Goal: Navigation & Orientation: Understand site structure

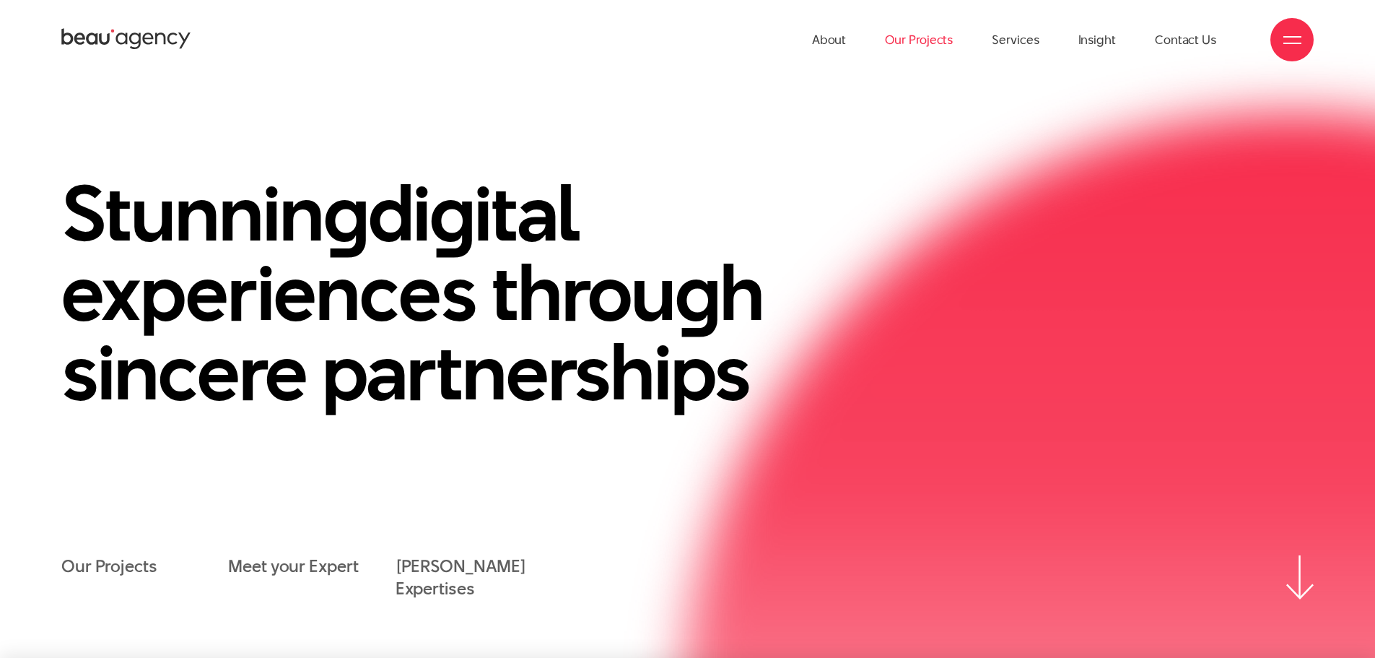
click at [945, 42] on link "Our Projects" at bounding box center [919, 39] width 68 height 79
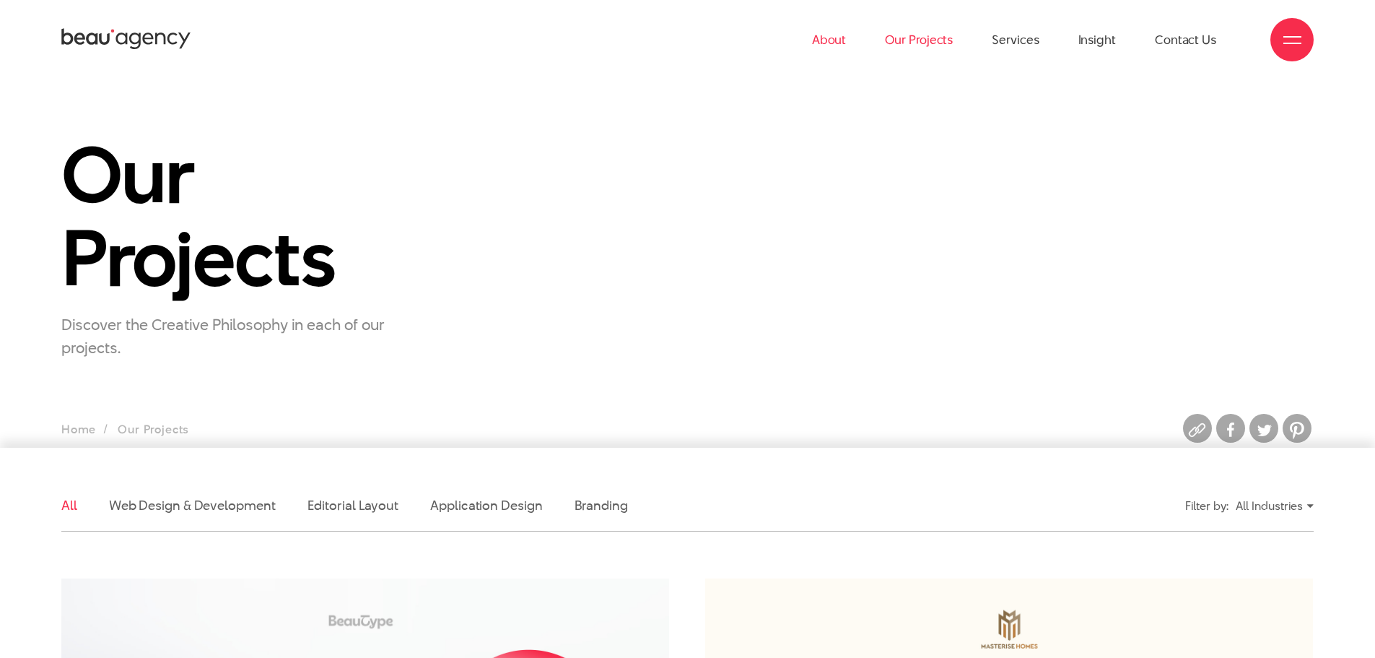
click at [847, 44] on link "About" at bounding box center [829, 39] width 35 height 79
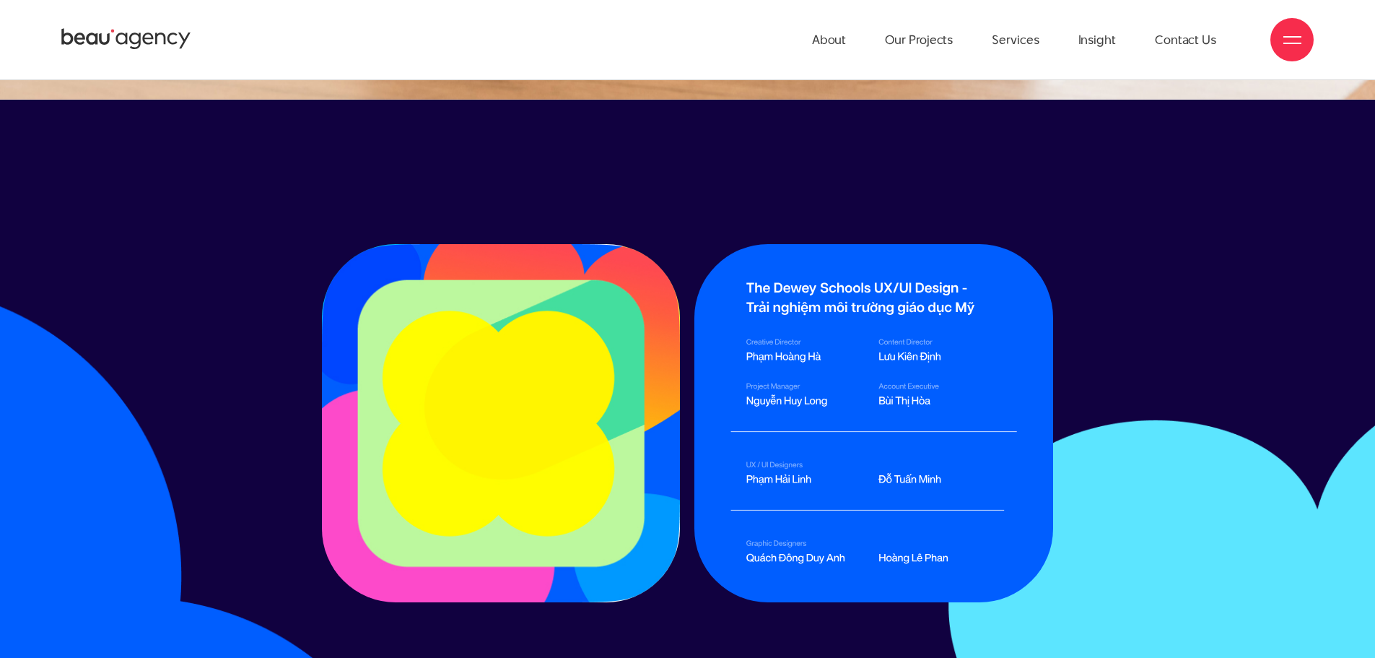
scroll to position [22949, 0]
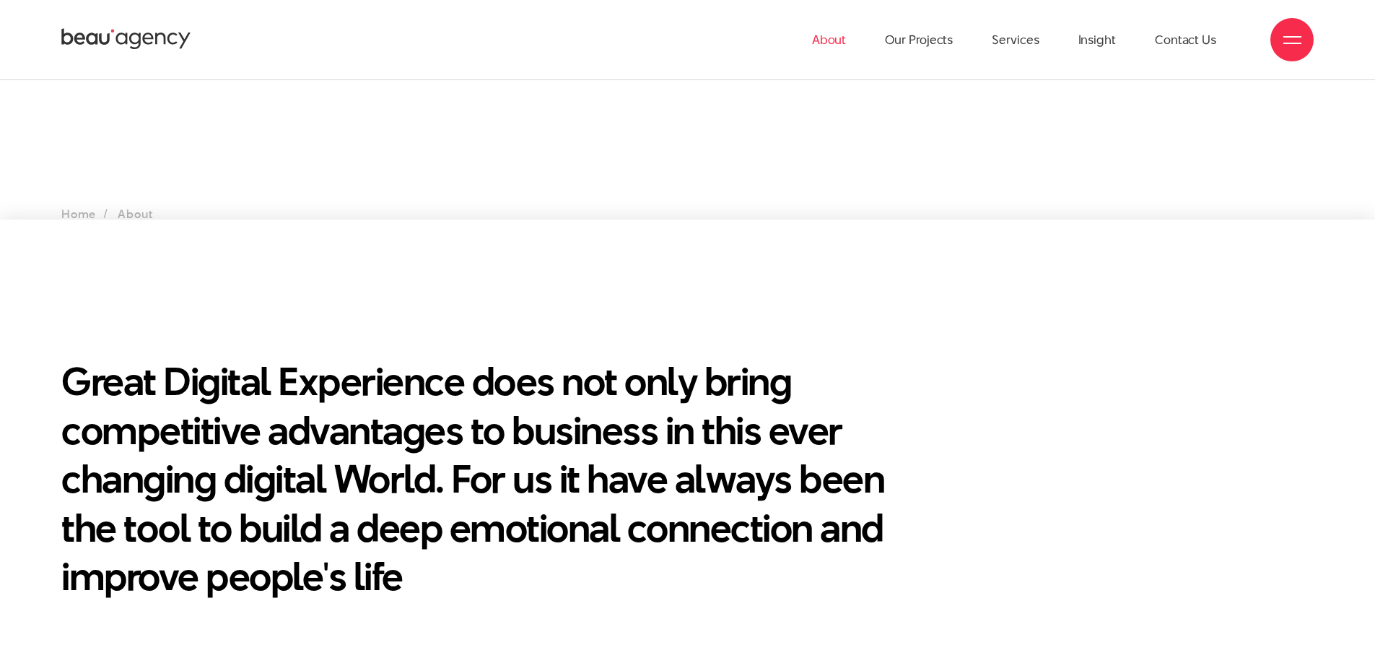
scroll to position [186, 0]
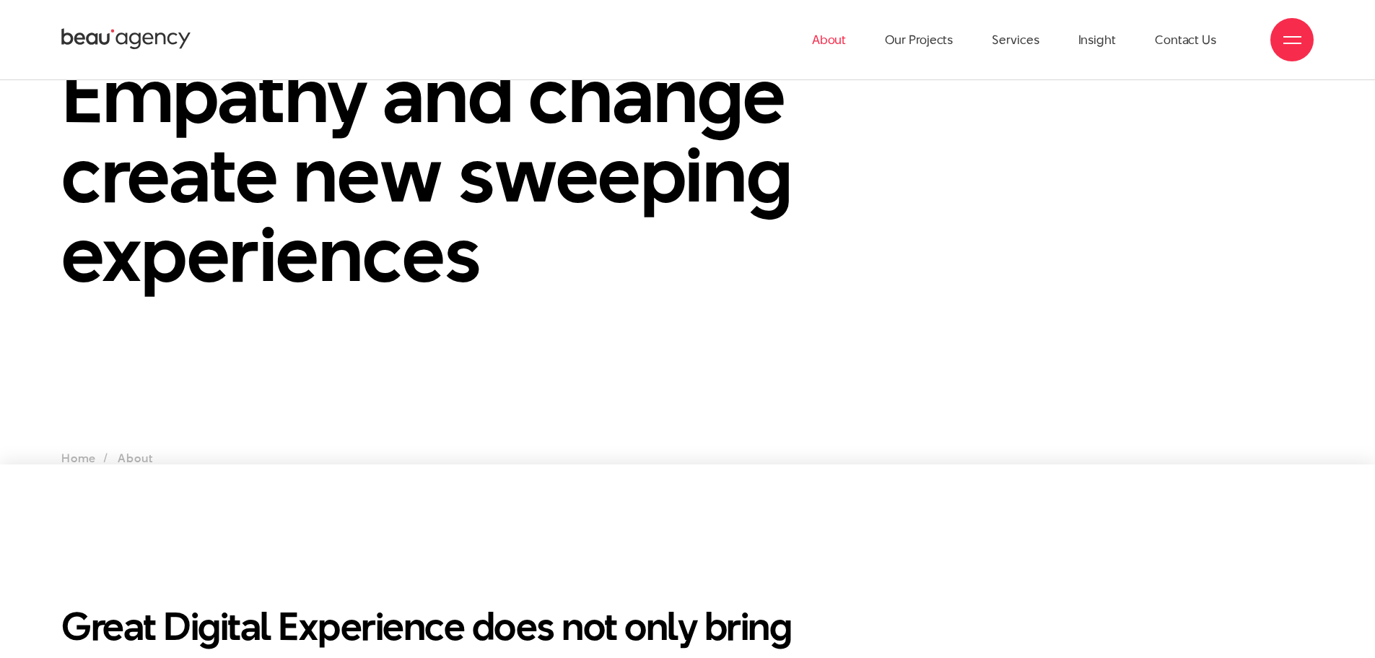
drag, startPoint x: 131, startPoint y: 29, endPoint x: 142, endPoint y: 29, distance: 10.8
click at [131, 29] on icon at bounding box center [126, 39] width 130 height 25
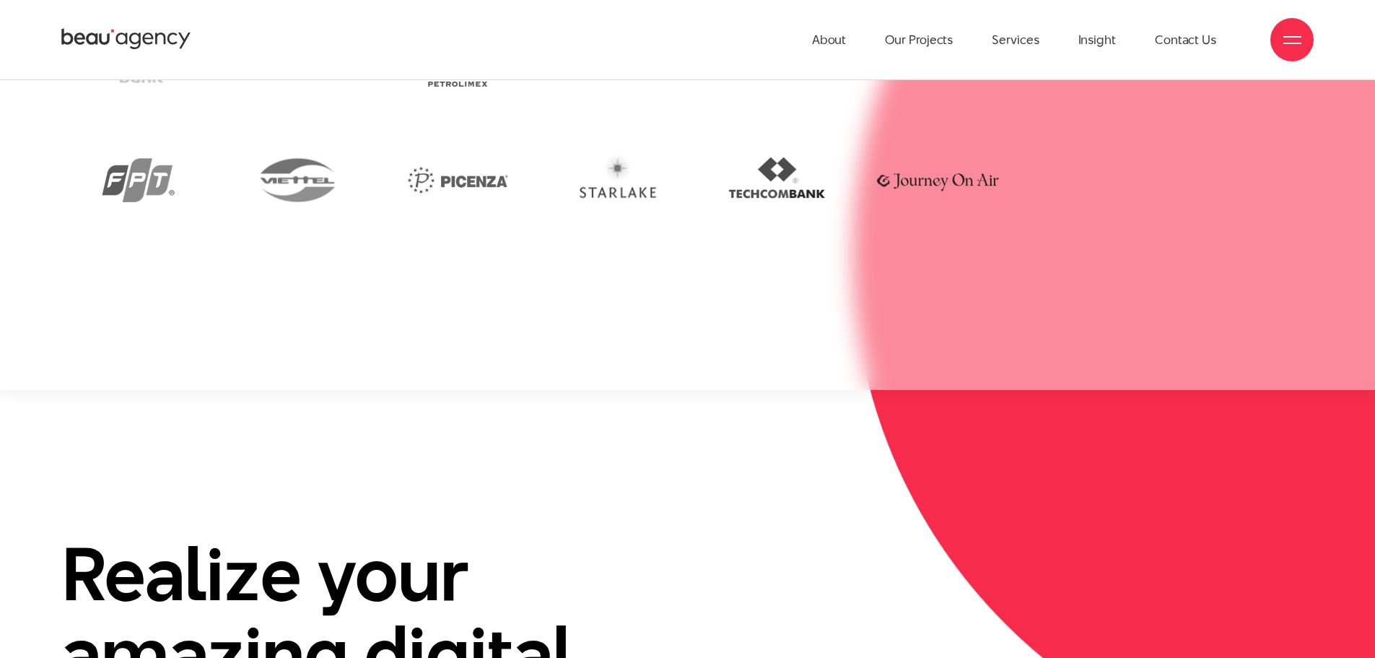
scroll to position [3856, 0]
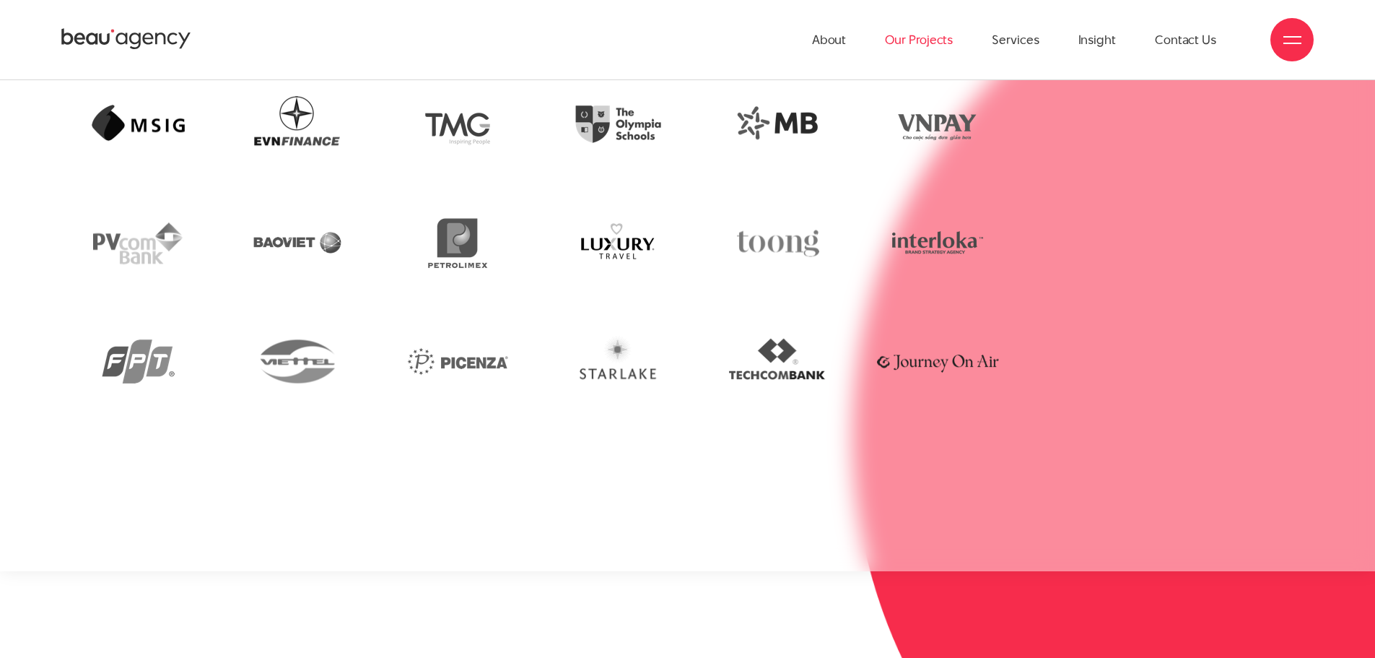
click at [900, 38] on link "Our Projects" at bounding box center [919, 39] width 68 height 79
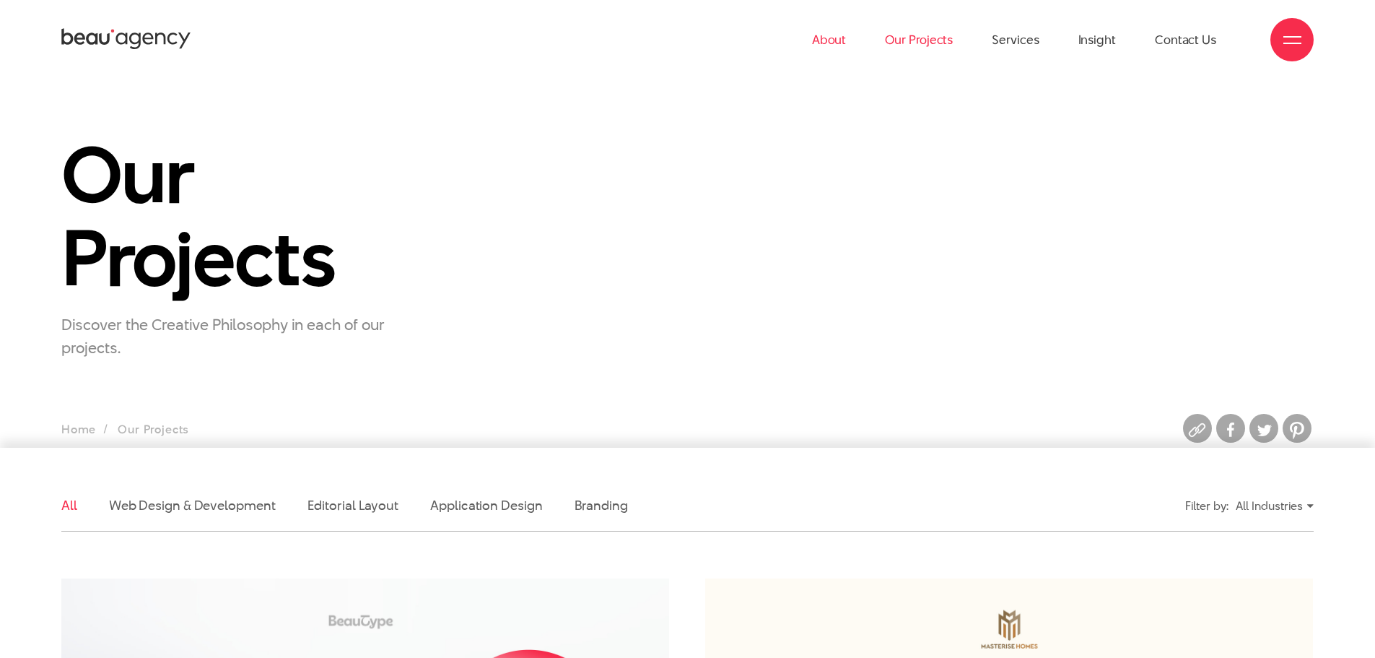
click at [836, 43] on link "About" at bounding box center [829, 39] width 35 height 79
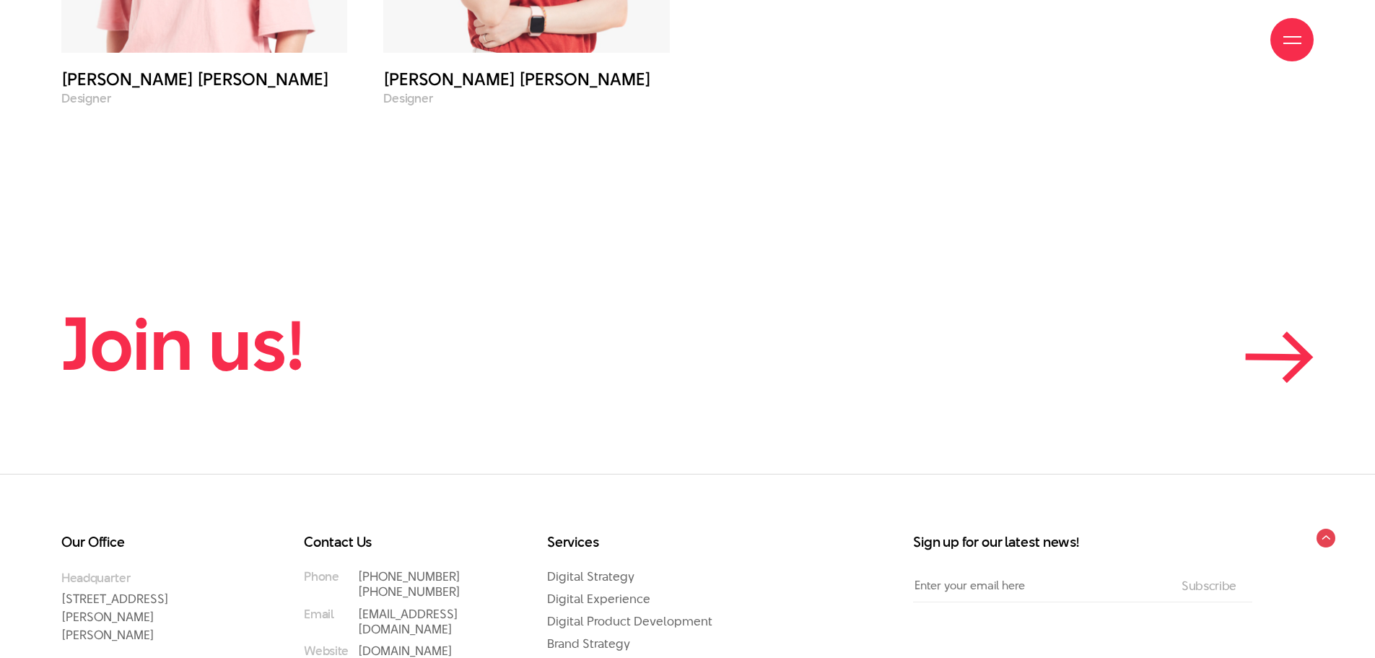
scroll to position [6514, 0]
